Goal: Communication & Community: Answer question/provide support

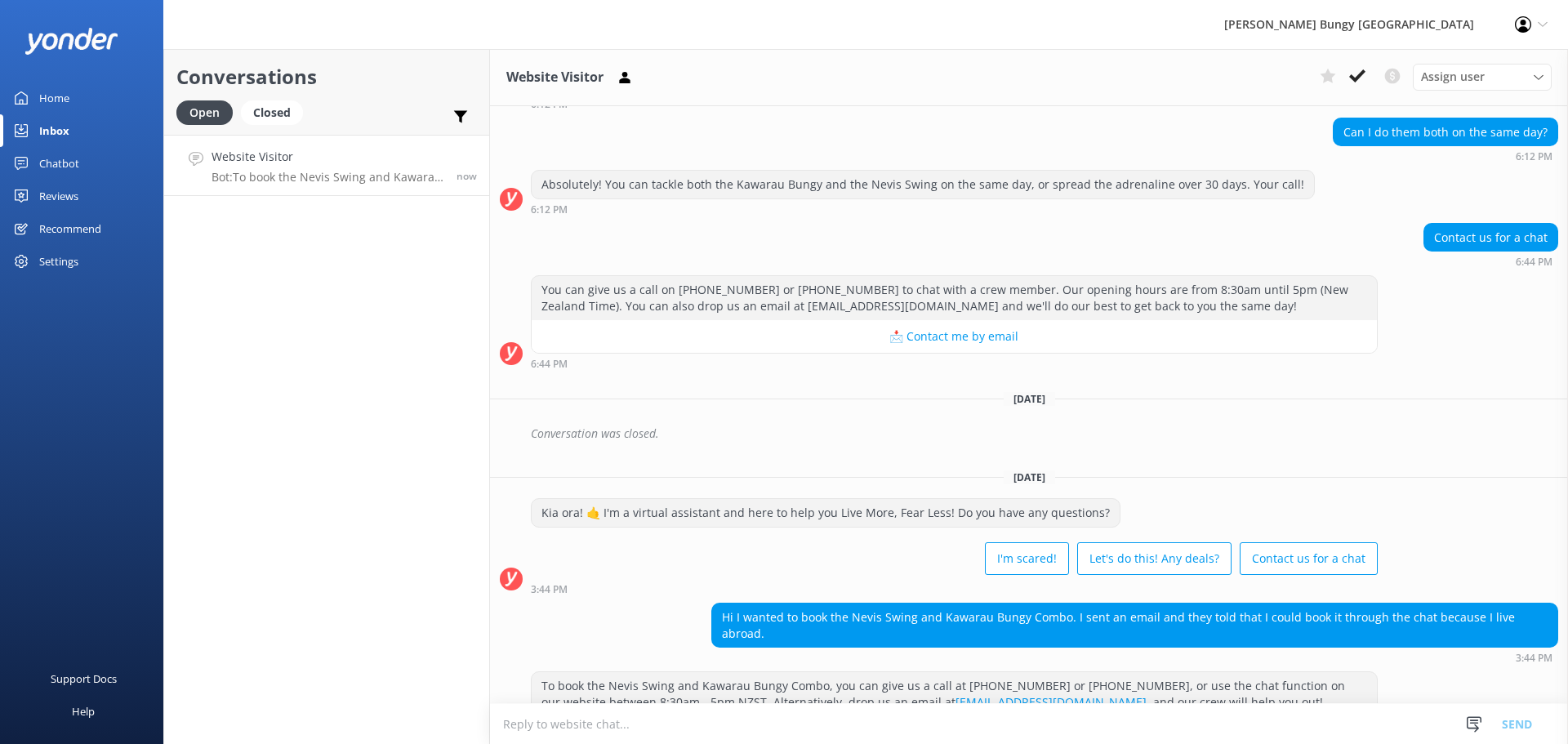
scroll to position [591, 0]
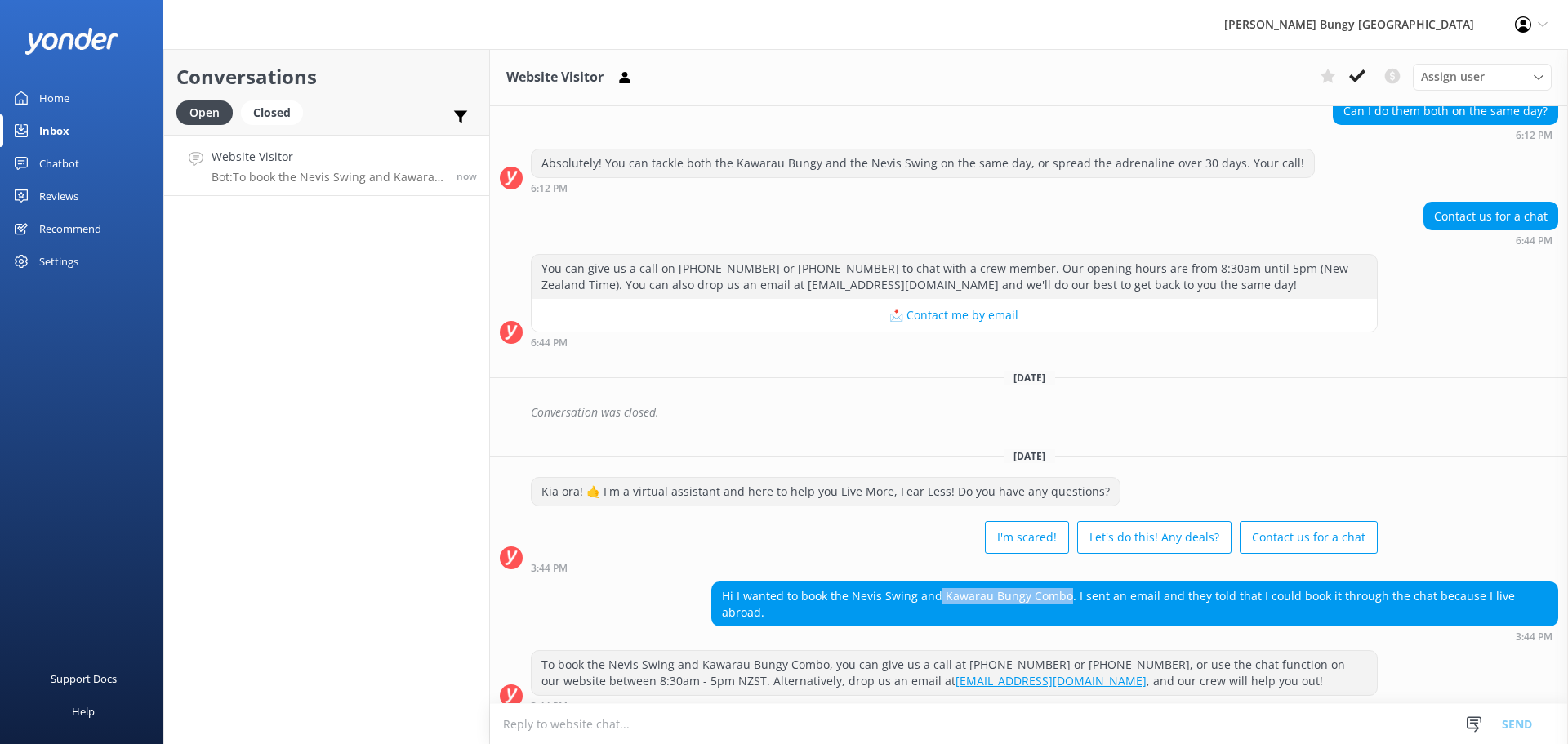
drag, startPoint x: 937, startPoint y: 593, endPoint x: 1066, endPoint y: 594, distance: 129.0
click at [1066, 594] on div "Hi I wanted to book the Nevis Swing and Kawarau Bungy Combo. I sent an email an…" at bounding box center [1134, 603] width 845 height 44
click at [1300, 376] on div "[DATE]" at bounding box center [1029, 377] width 1078 height 18
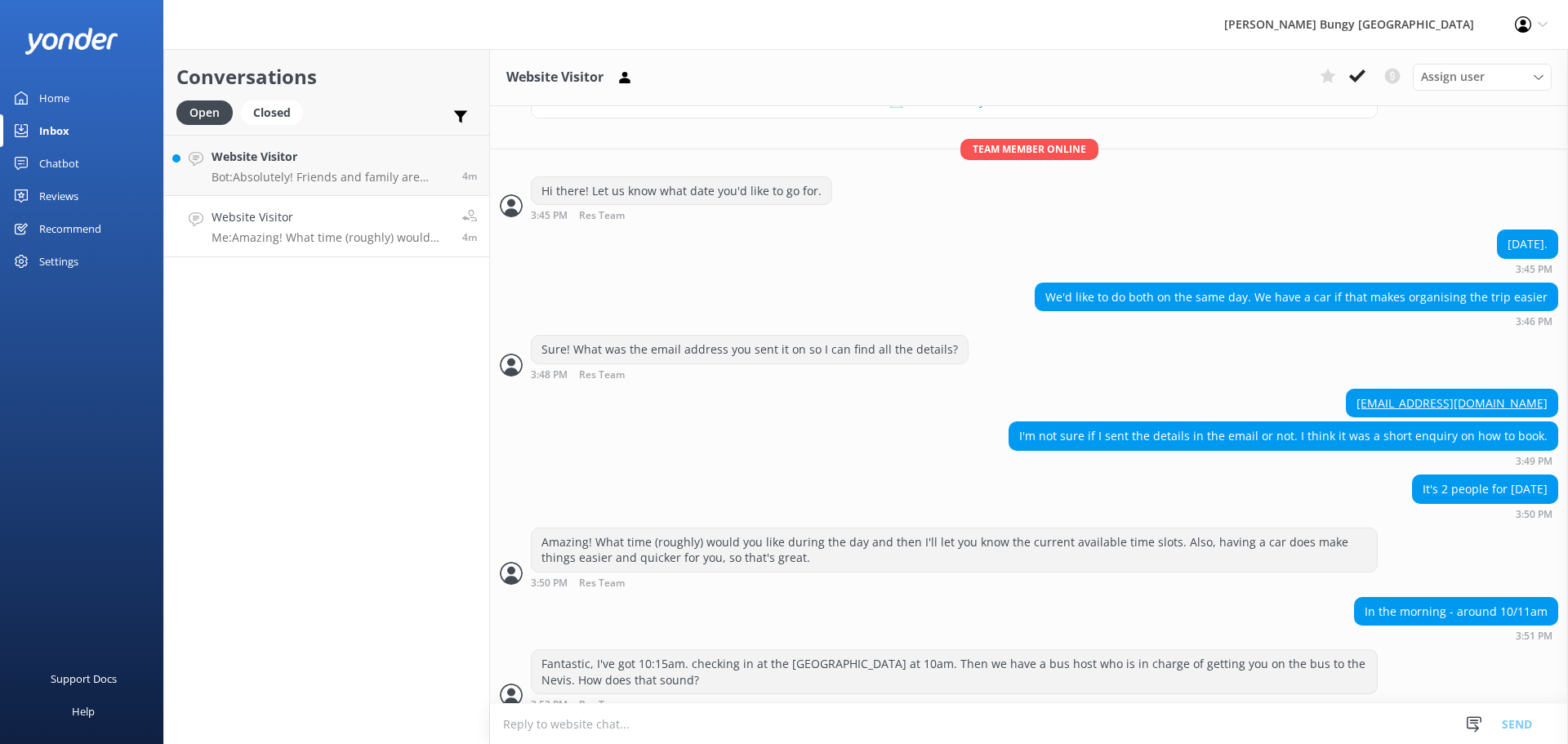
scroll to position [1390, 0]
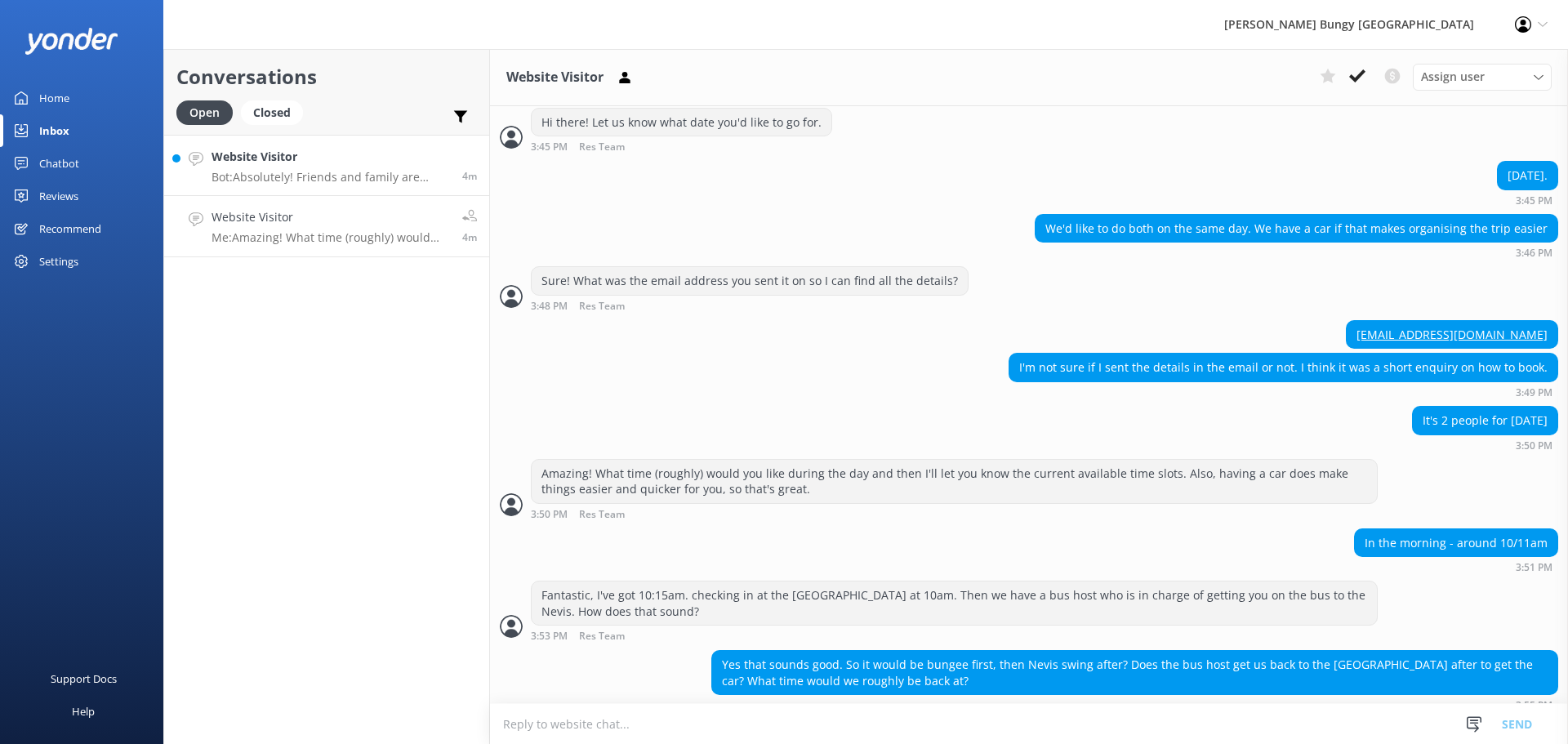
click at [407, 172] on p "Bot: Absolutely! Friends and family are welcome to watch. At [GEOGRAPHIC_DATA] …" at bounding box center [331, 177] width 239 height 15
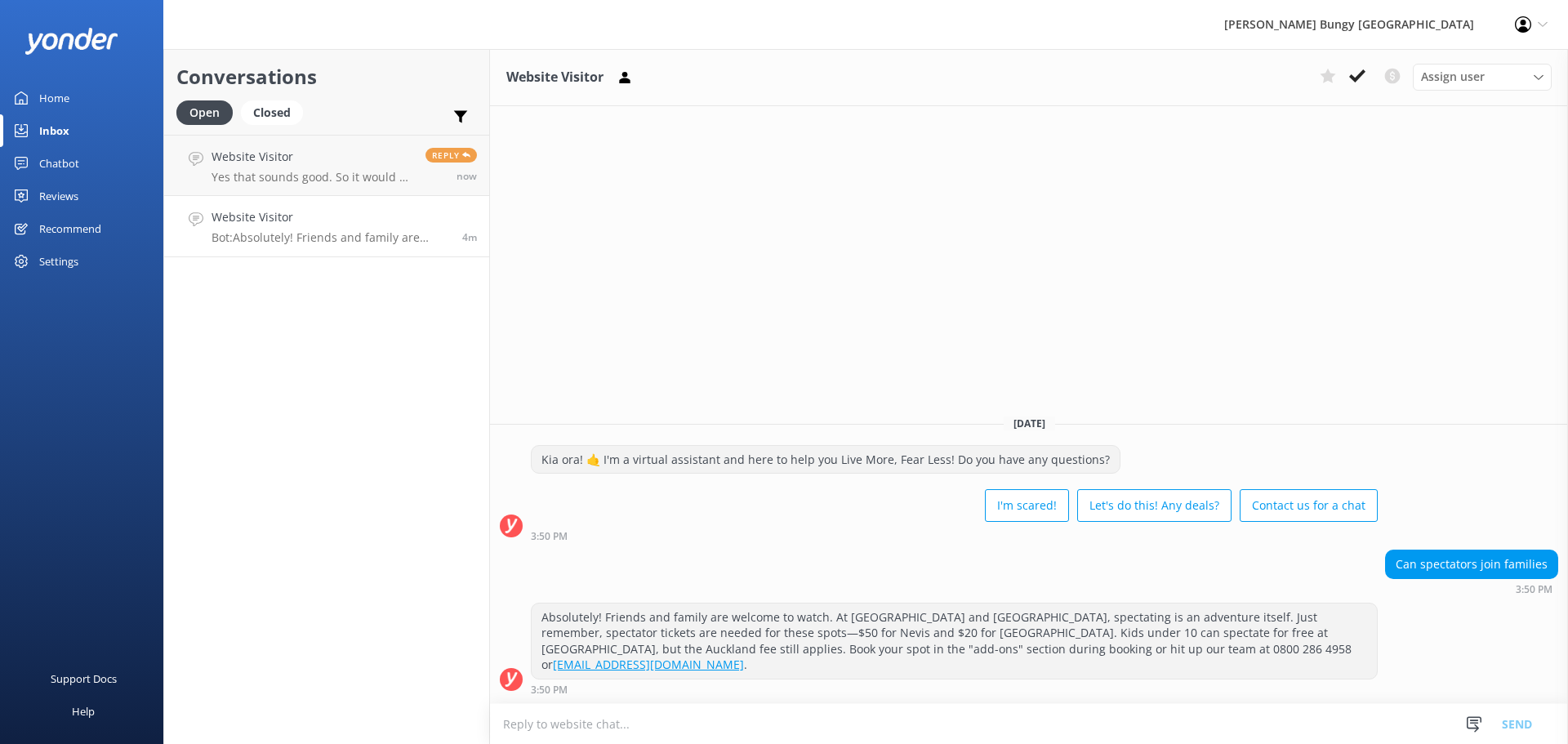
click at [408, 216] on h4 "Website Visitor" at bounding box center [331, 217] width 239 height 18
click at [416, 172] on div "Reply now" at bounding box center [445, 165] width 64 height 35
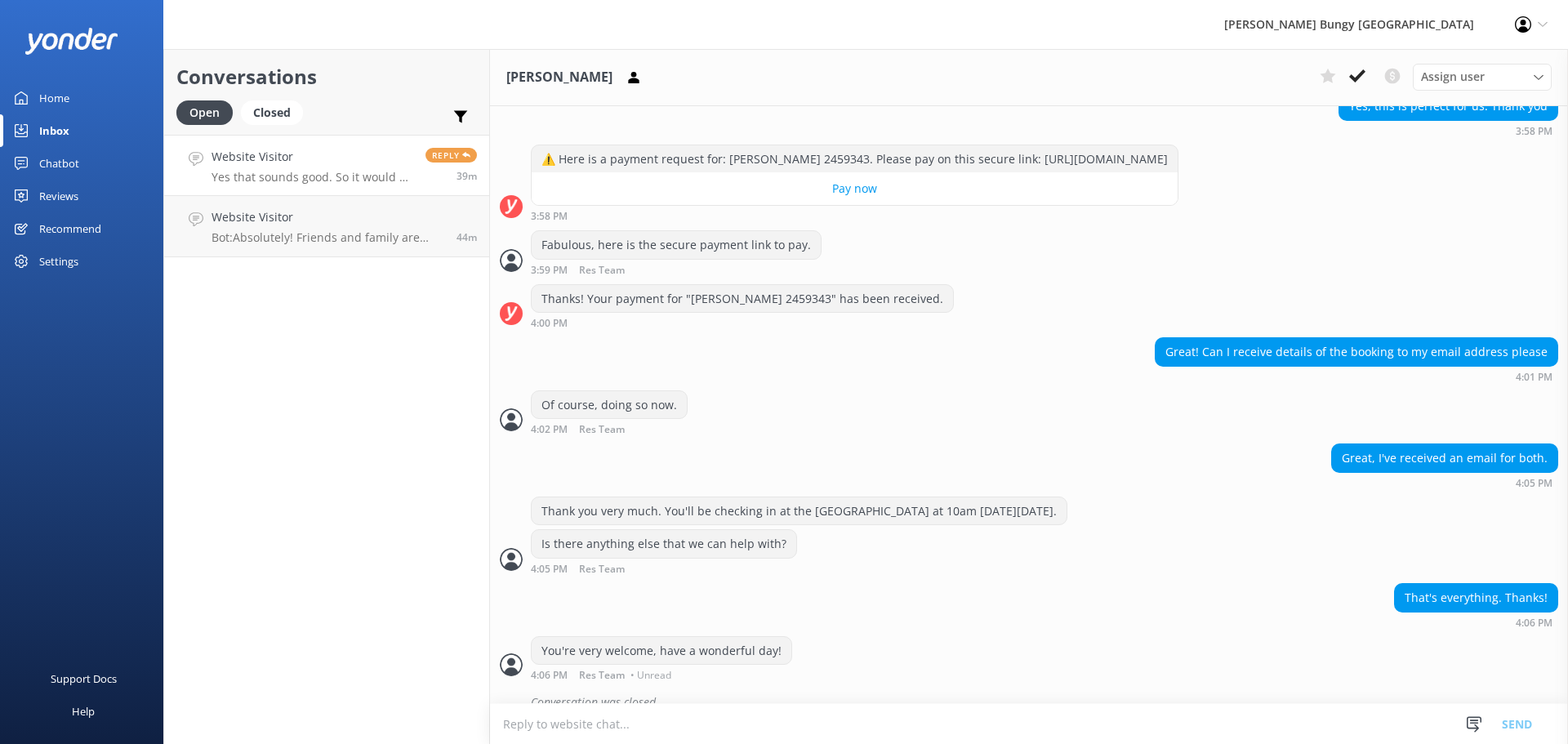
scroll to position [2141, 0]
